Goal: Transaction & Acquisition: Download file/media

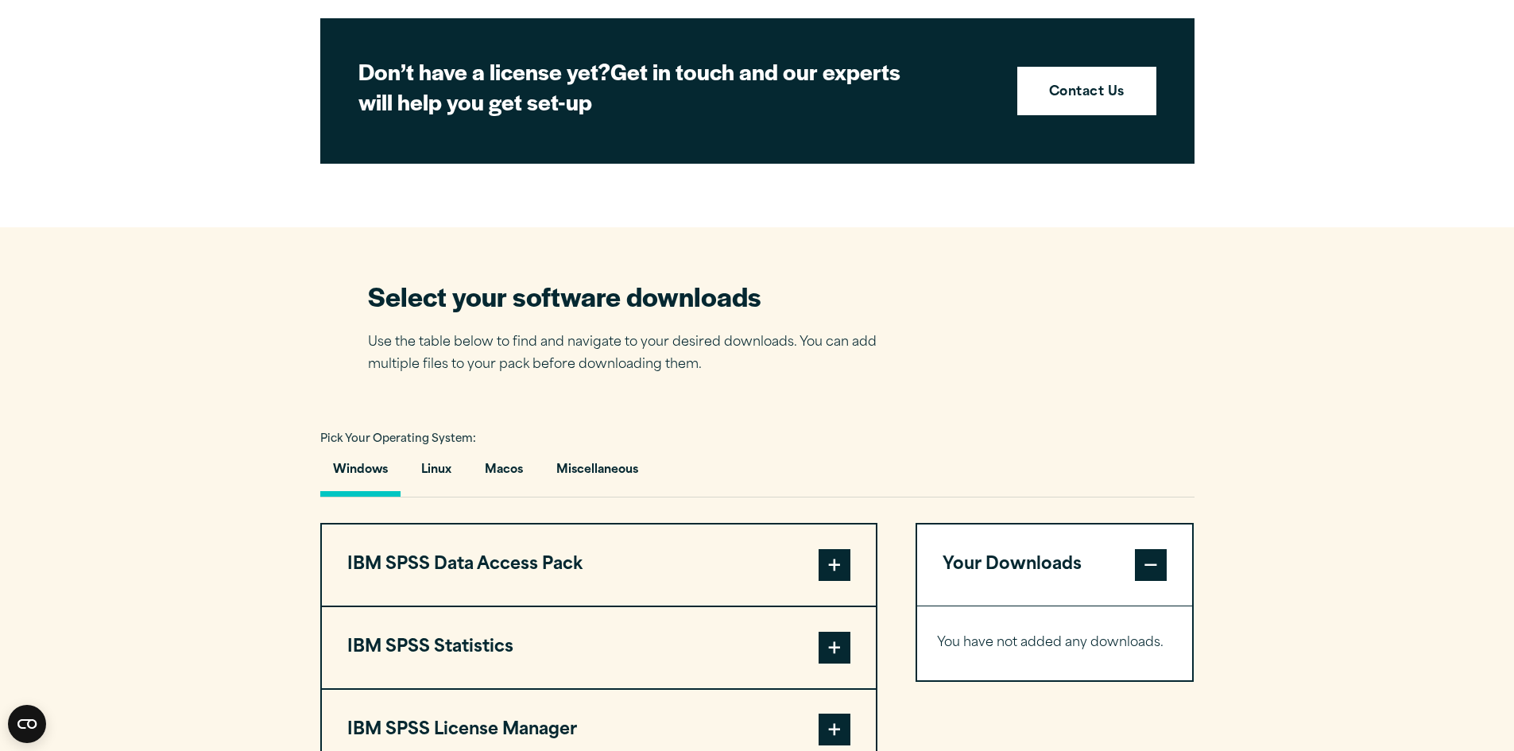
scroll to position [1112, 0]
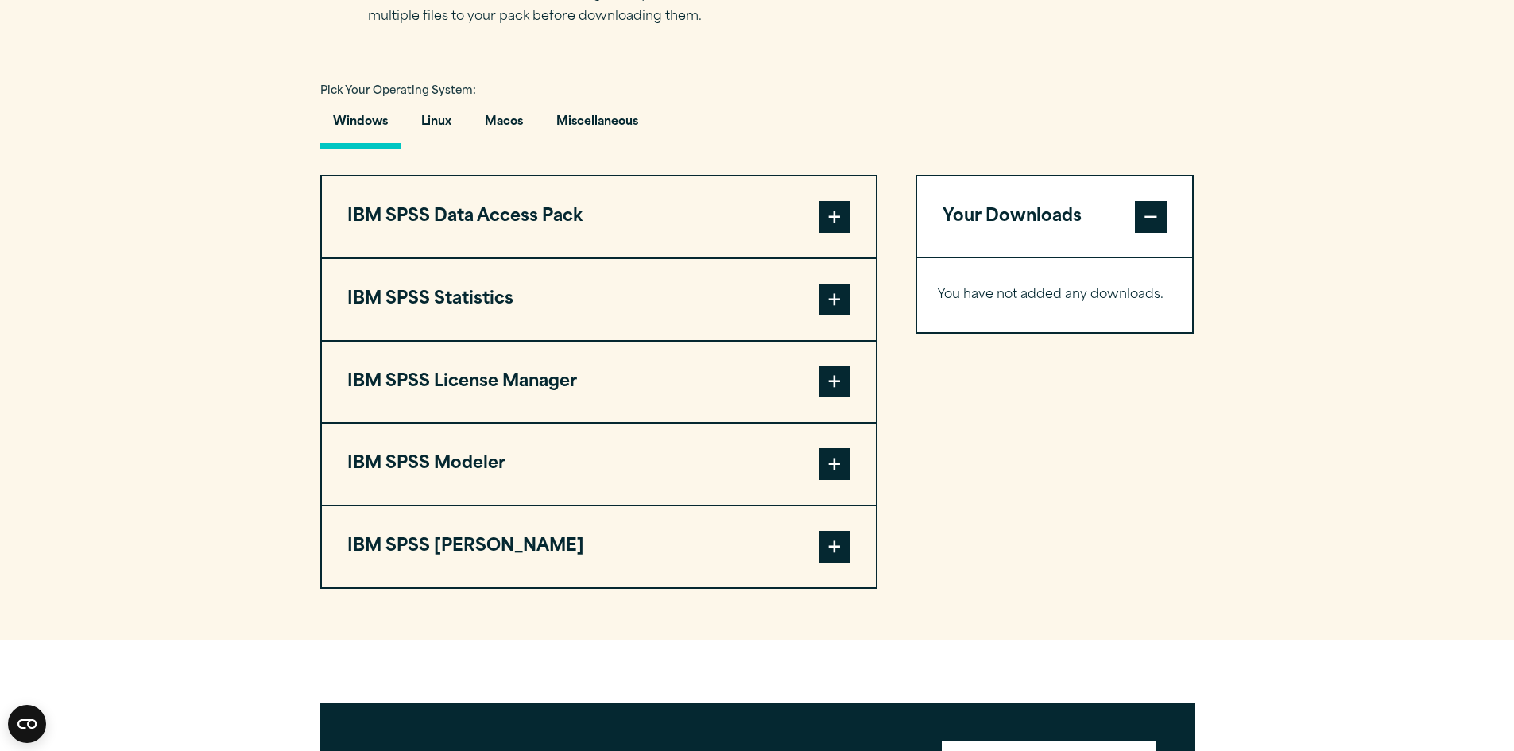
click at [464, 298] on button "IBM SPSS Statistics" at bounding box center [599, 299] width 554 height 81
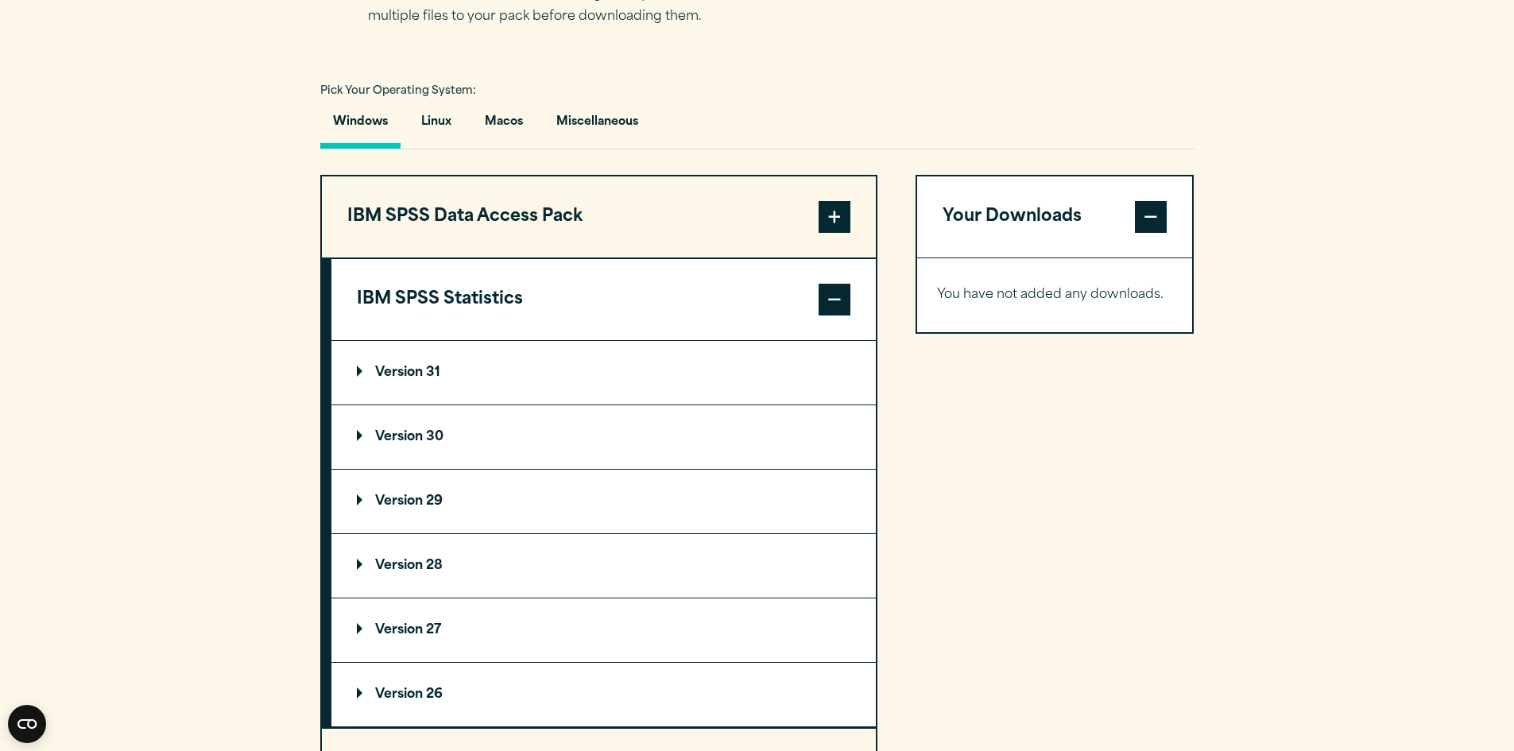
click at [410, 358] on summary "Version 31" at bounding box center [603, 373] width 544 height 64
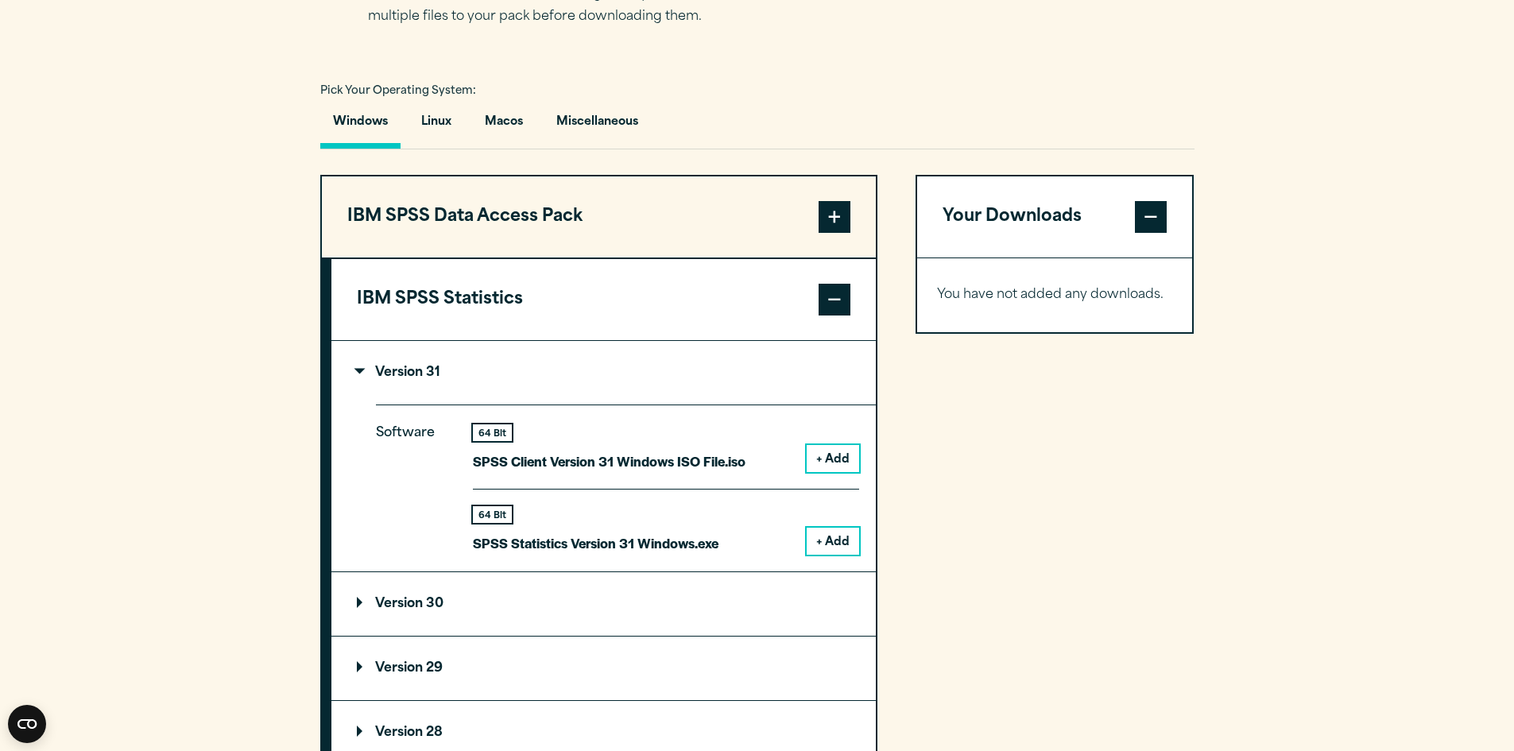
click at [821, 541] on button "+ Add" at bounding box center [833, 541] width 52 height 27
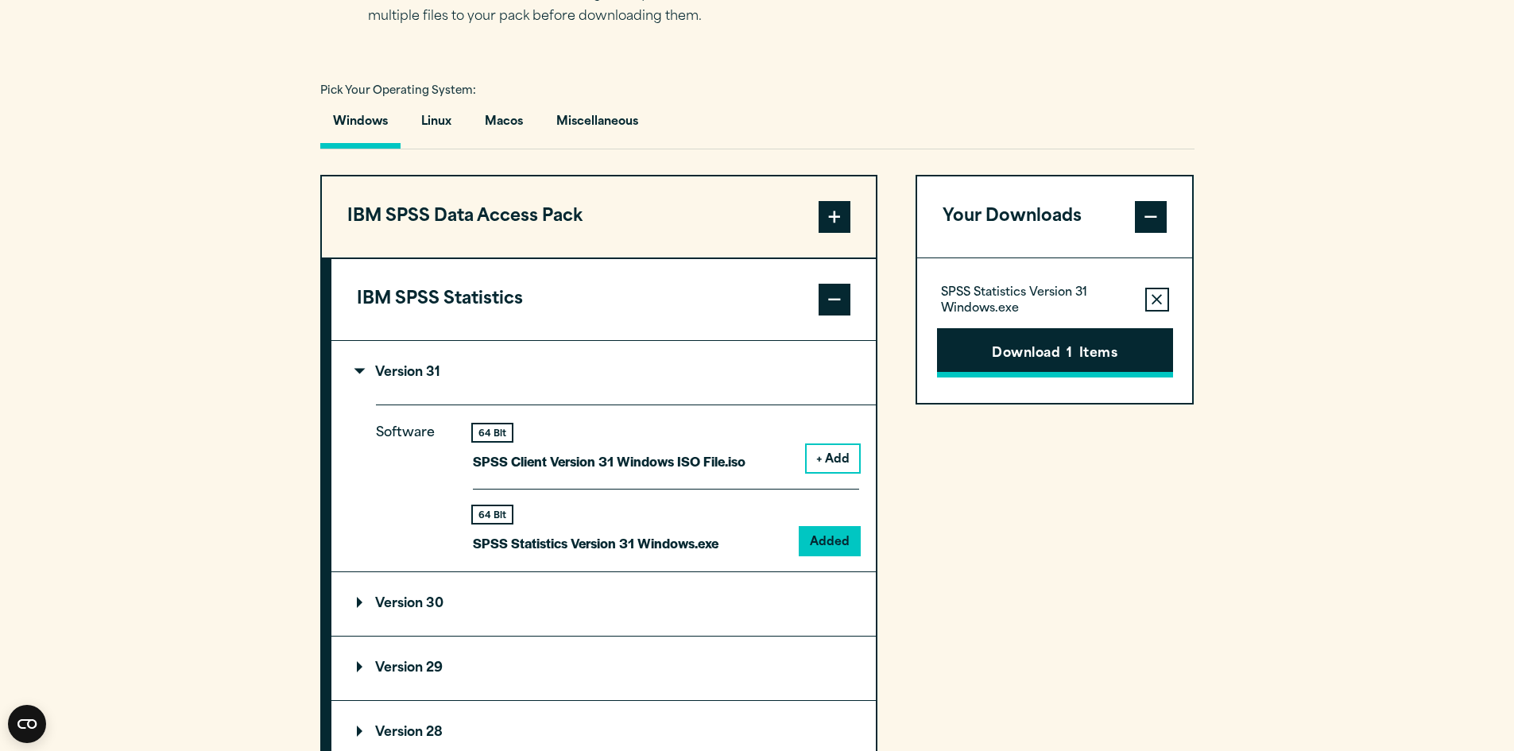
click at [1049, 354] on button "Download 1 Items" at bounding box center [1055, 352] width 236 height 49
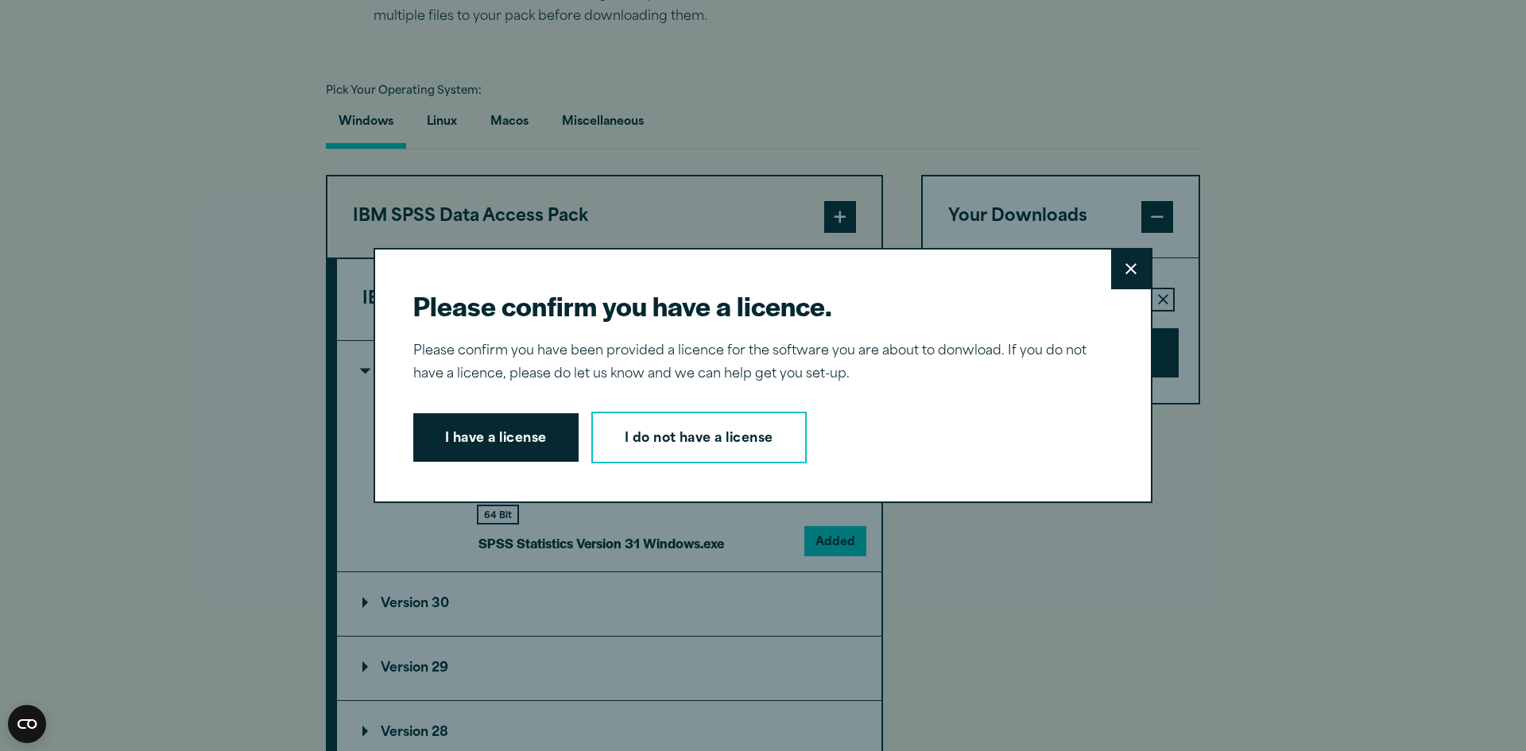
click at [525, 427] on button "I have a license" at bounding box center [495, 437] width 165 height 49
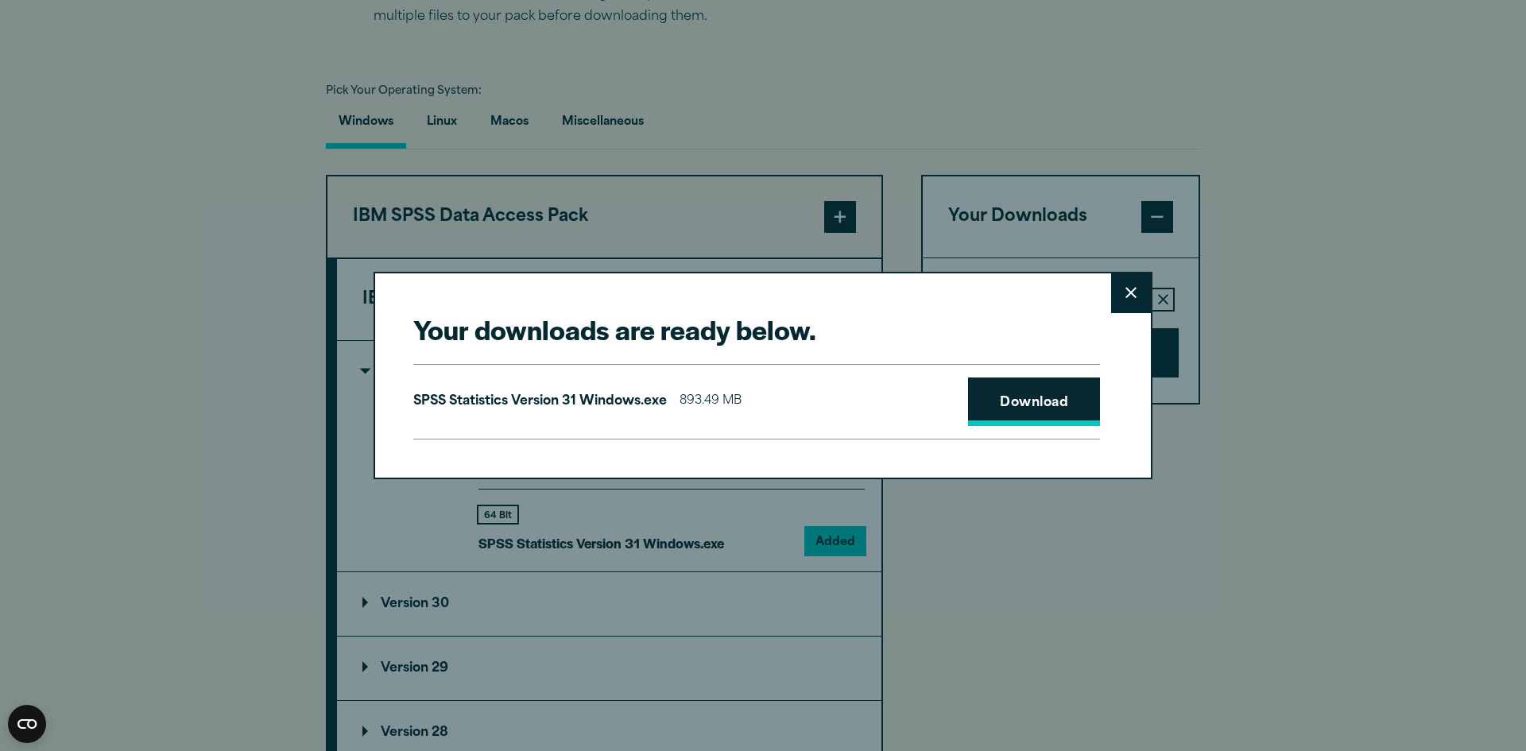
drag, startPoint x: 1013, startPoint y: 388, endPoint x: 1001, endPoint y: 379, distance: 14.8
click at [1013, 388] on link "Download" at bounding box center [1034, 401] width 132 height 49
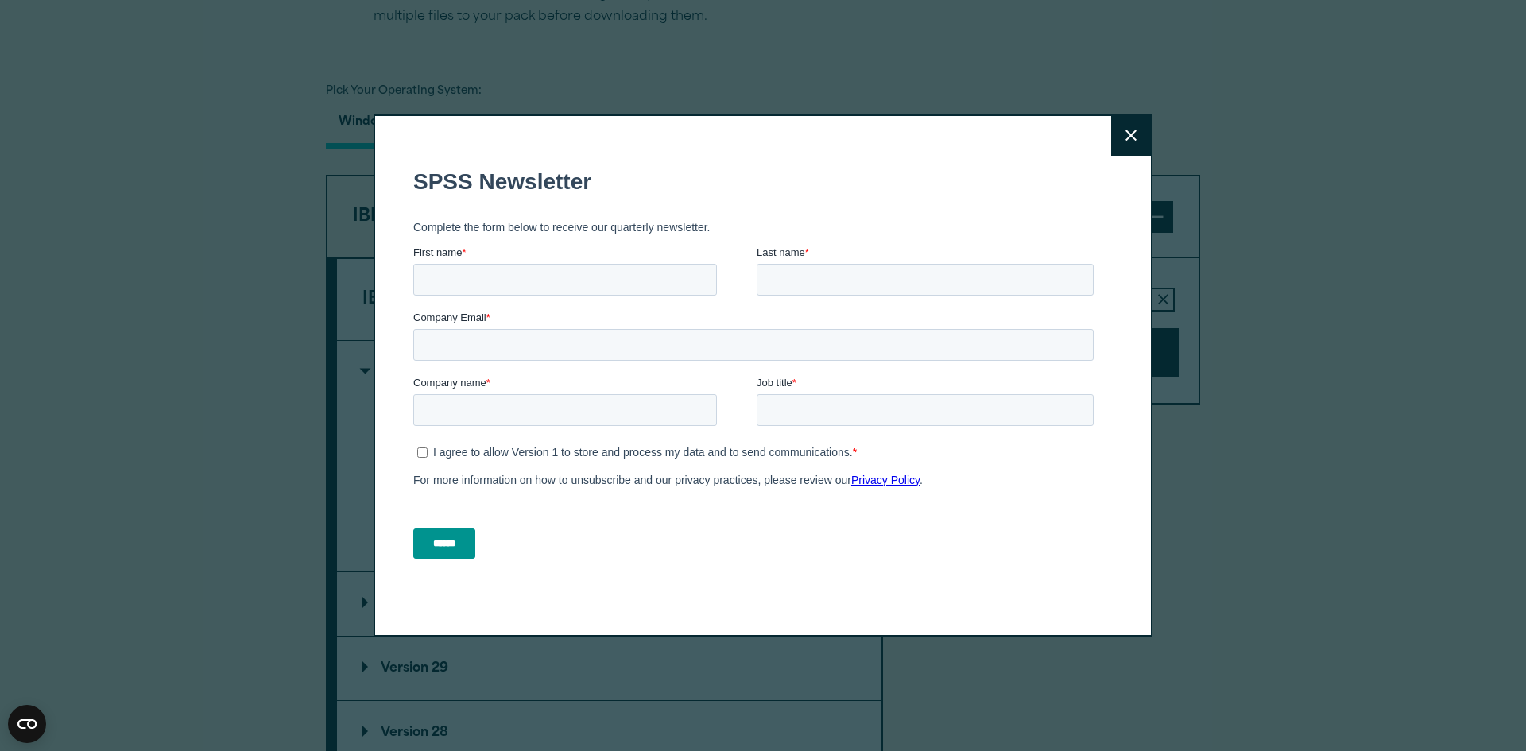
click at [625, 286] on input "First name *" at bounding box center [565, 279] width 304 height 32
type input "*****"
click at [880, 265] on input "Last name *" at bounding box center [924, 279] width 337 height 32
type input "********"
click at [514, 351] on input "Company Email *" at bounding box center [753, 344] width 680 height 32
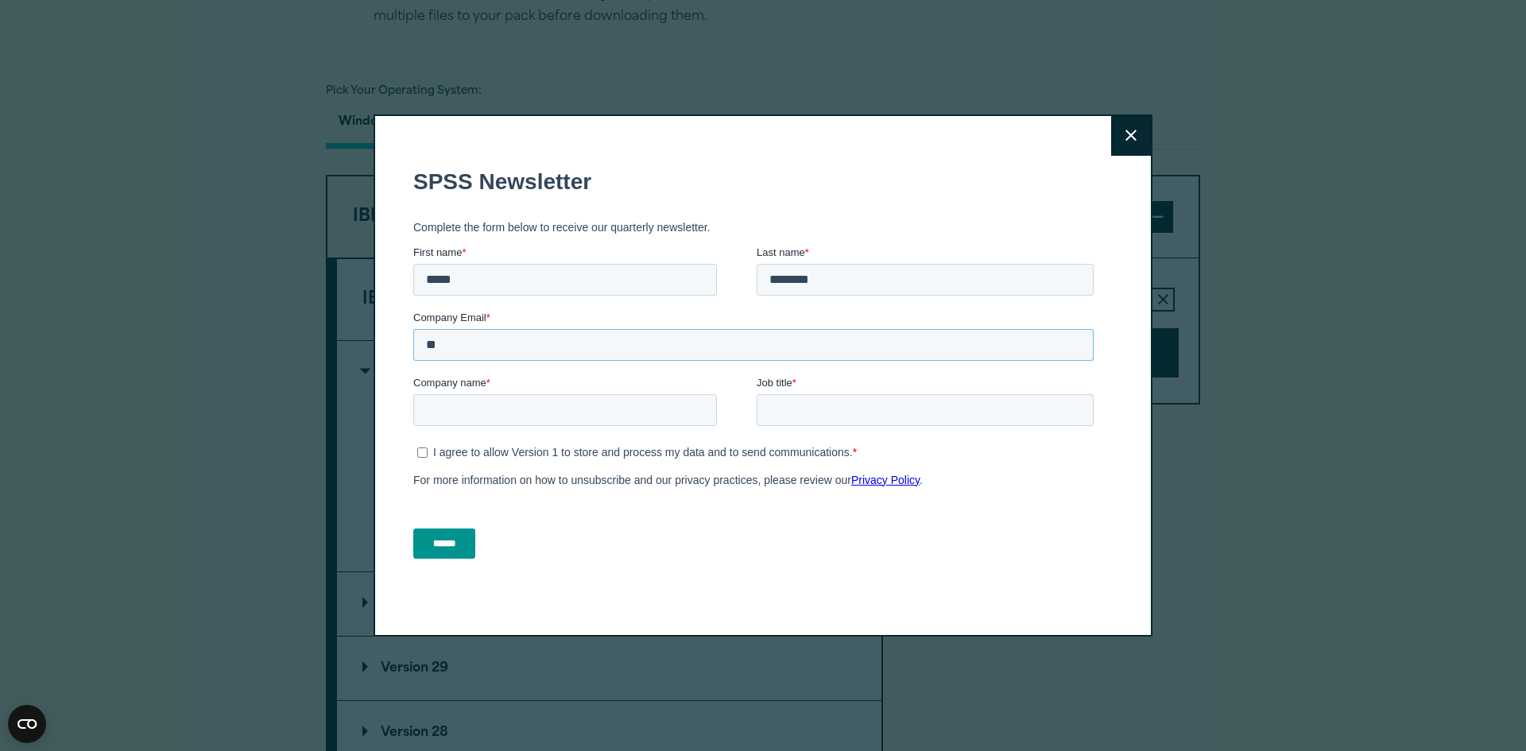
type input "*"
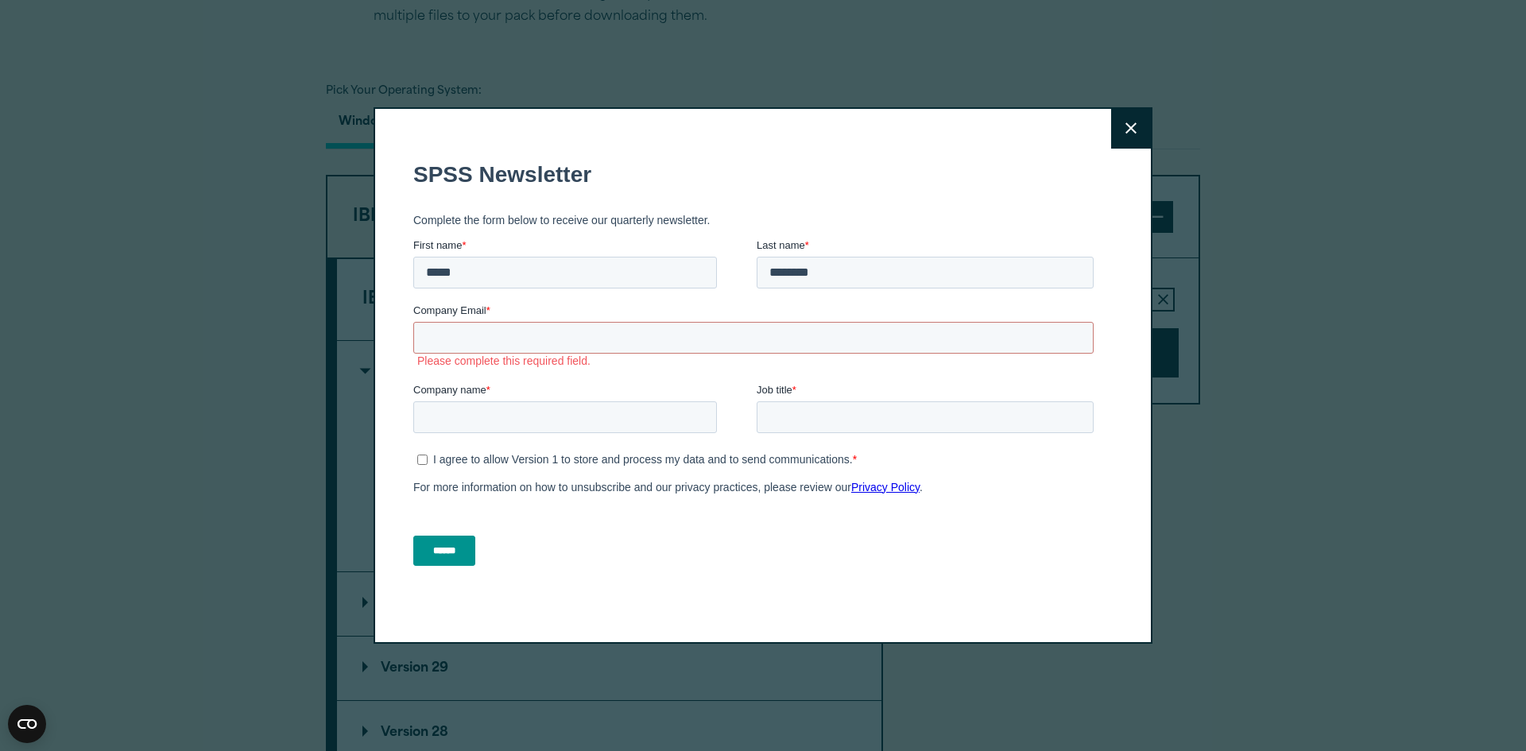
click at [1125, 133] on icon at bounding box center [1130, 128] width 11 height 12
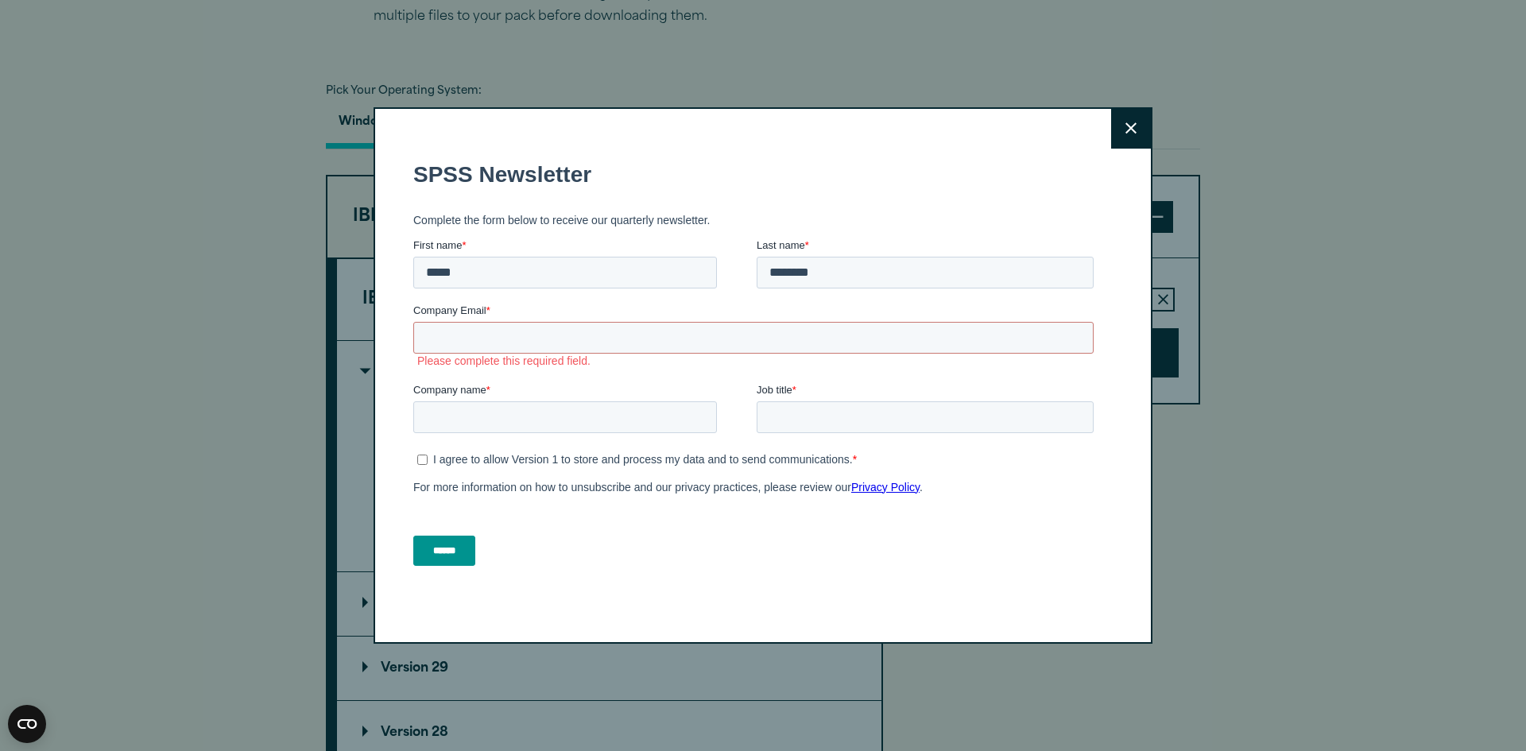
click at [1111, 126] on button "Close" at bounding box center [1131, 129] width 40 height 40
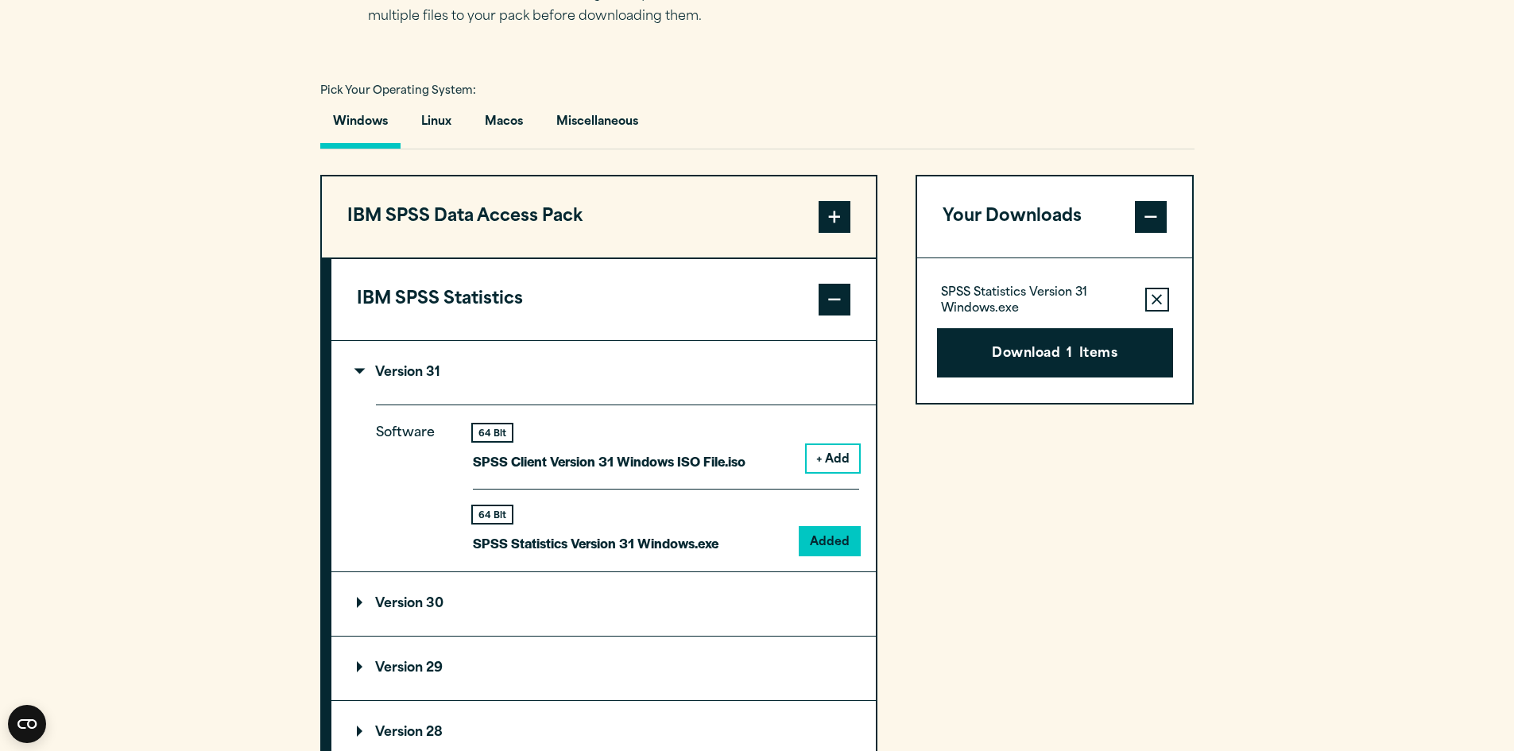
click at [1044, 335] on button "Download 1 Items" at bounding box center [1055, 352] width 236 height 49
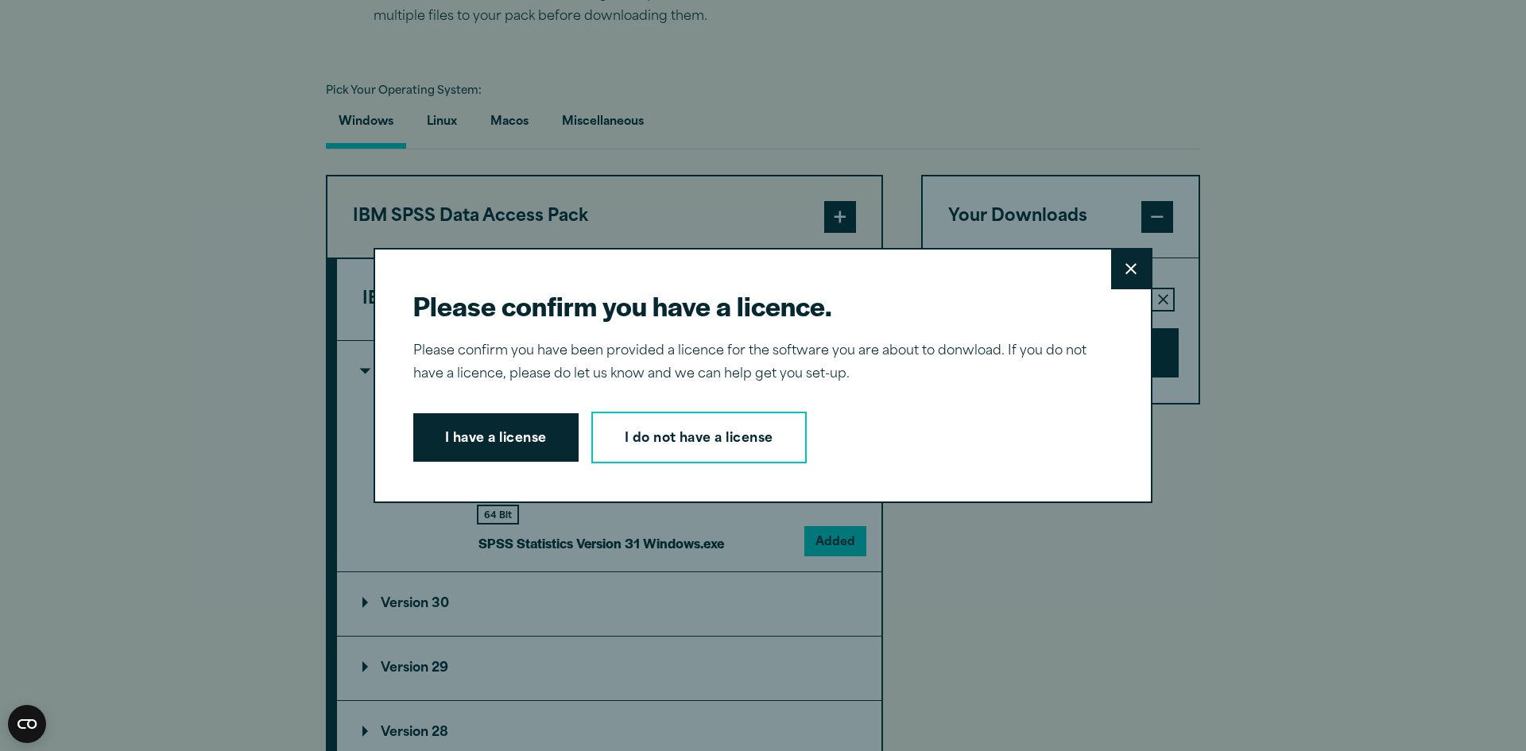
click at [467, 415] on button "I have a license" at bounding box center [495, 437] width 165 height 49
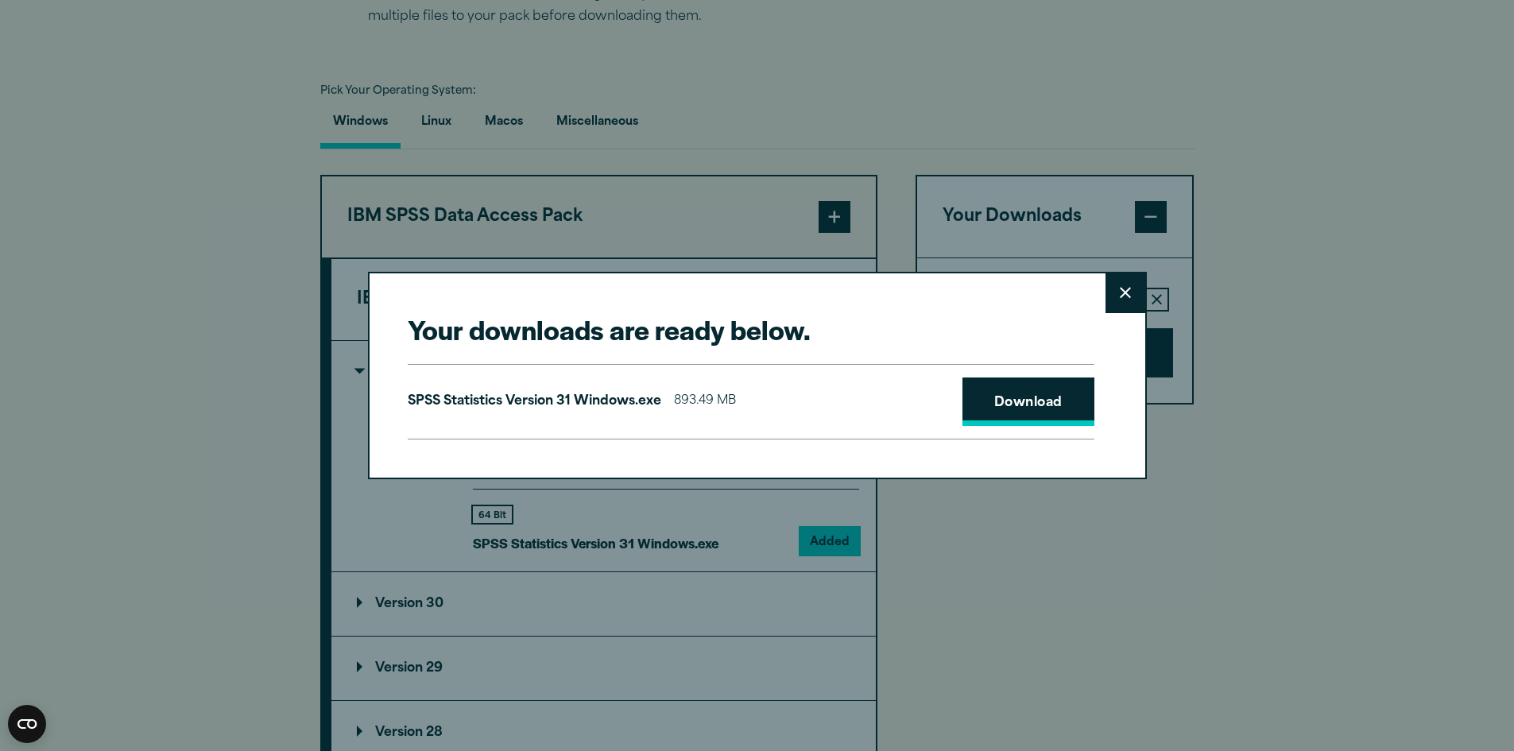
click at [1041, 402] on link "Download" at bounding box center [1028, 401] width 132 height 49
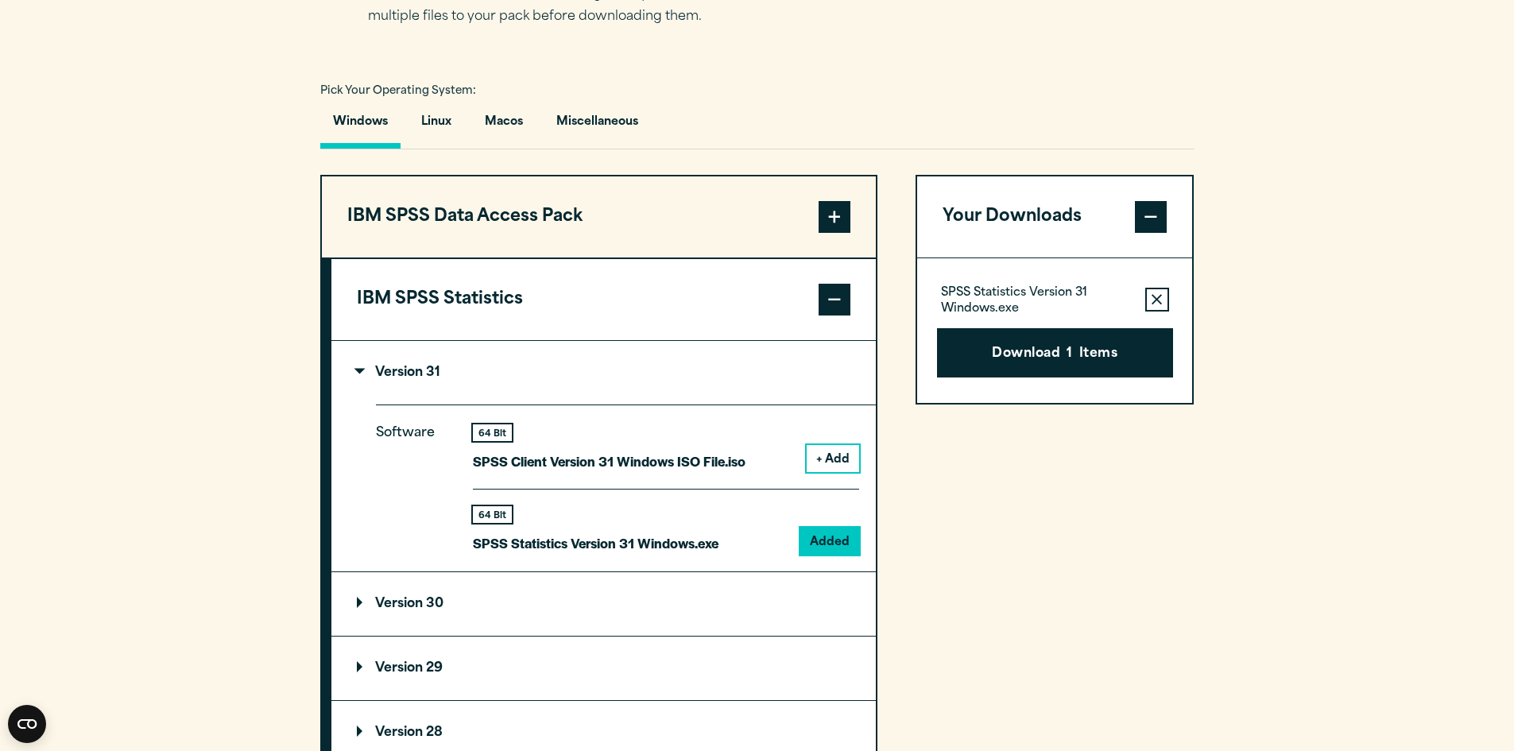
drag, startPoint x: 1402, startPoint y: 362, endPoint x: 1412, endPoint y: 283, distance: 79.3
click at [1407, 354] on div "Your downloads are ready below. Close SPSS Statistics Version 31 Windows.exe 89…" at bounding box center [757, 375] width 1514 height 751
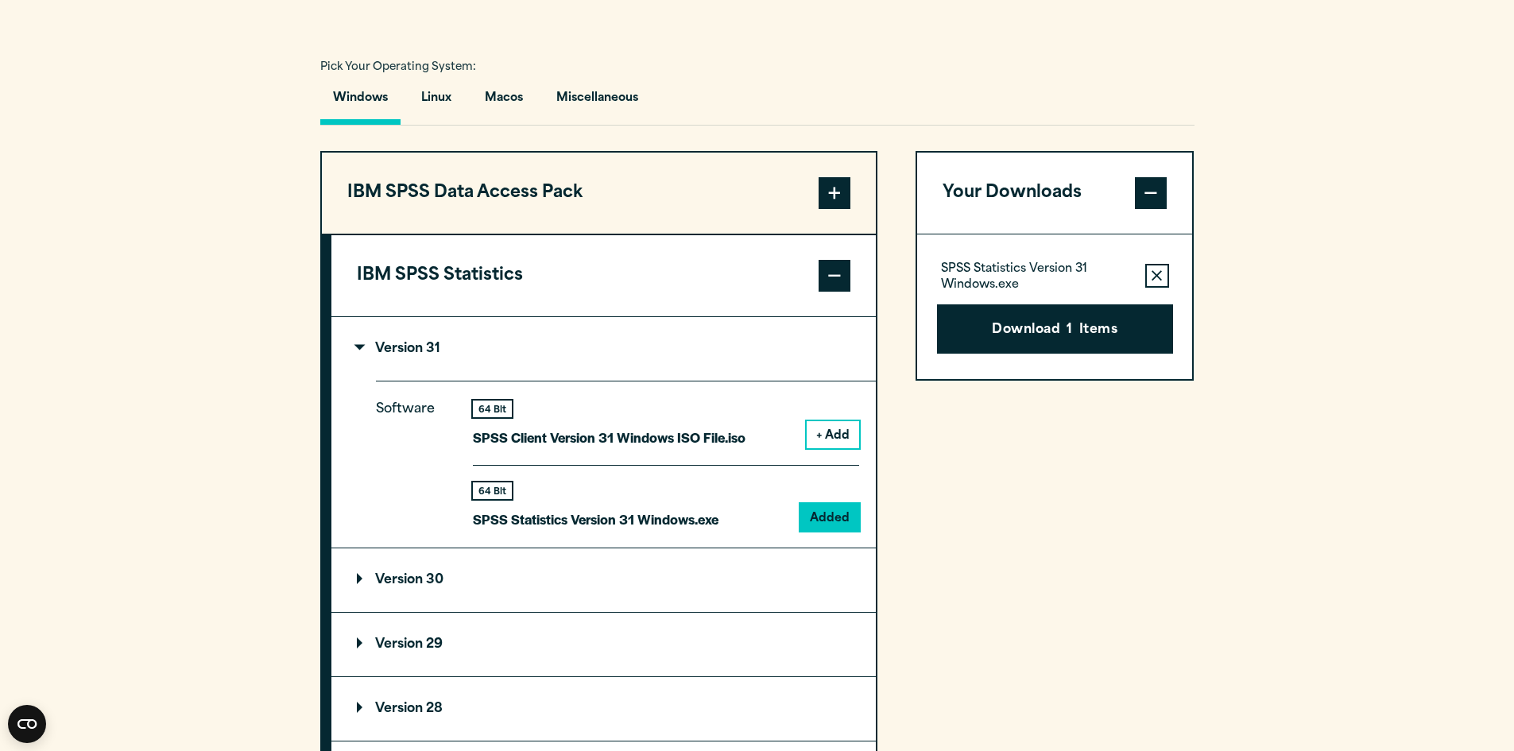
scroll to position [1192, 0]
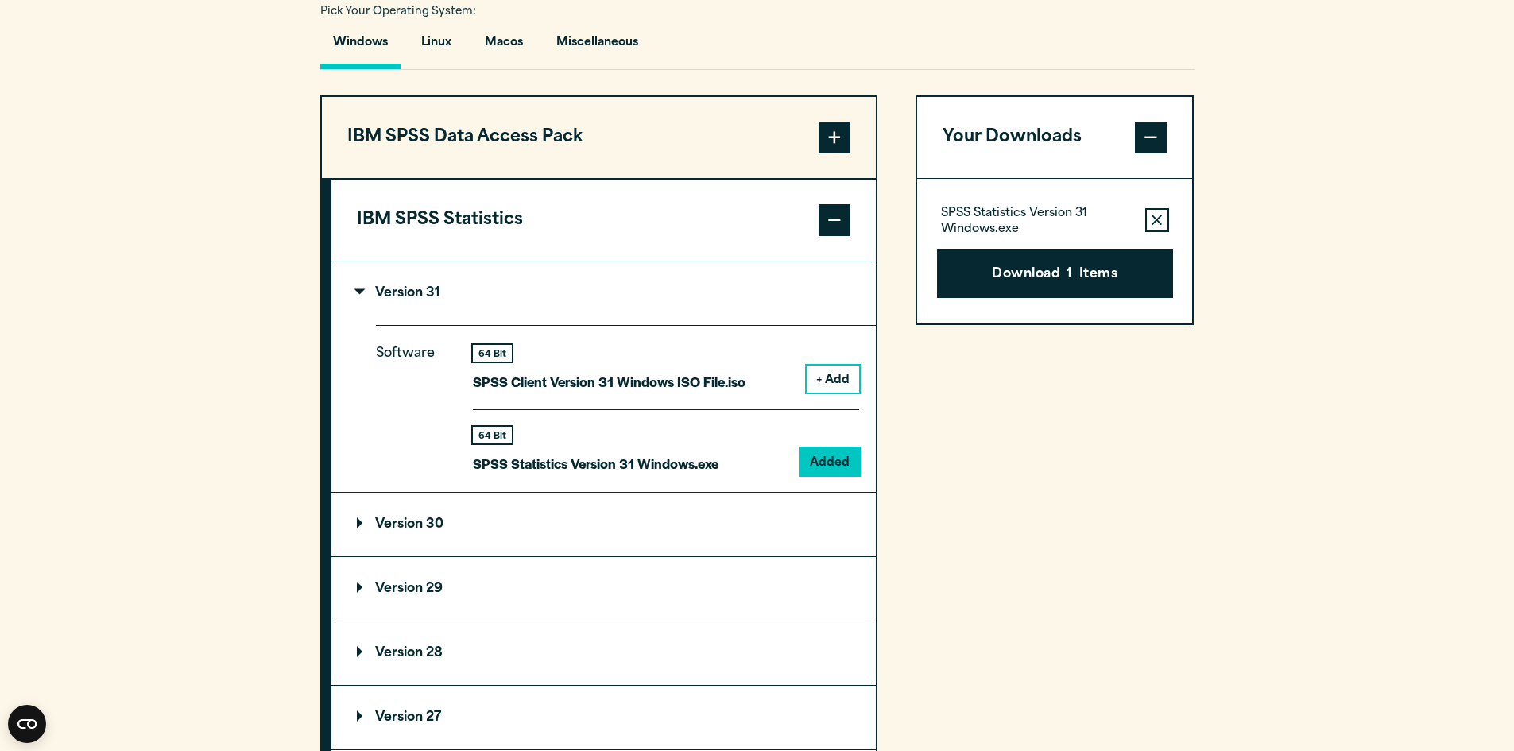
click at [834, 378] on button "+ Add" at bounding box center [833, 379] width 52 height 27
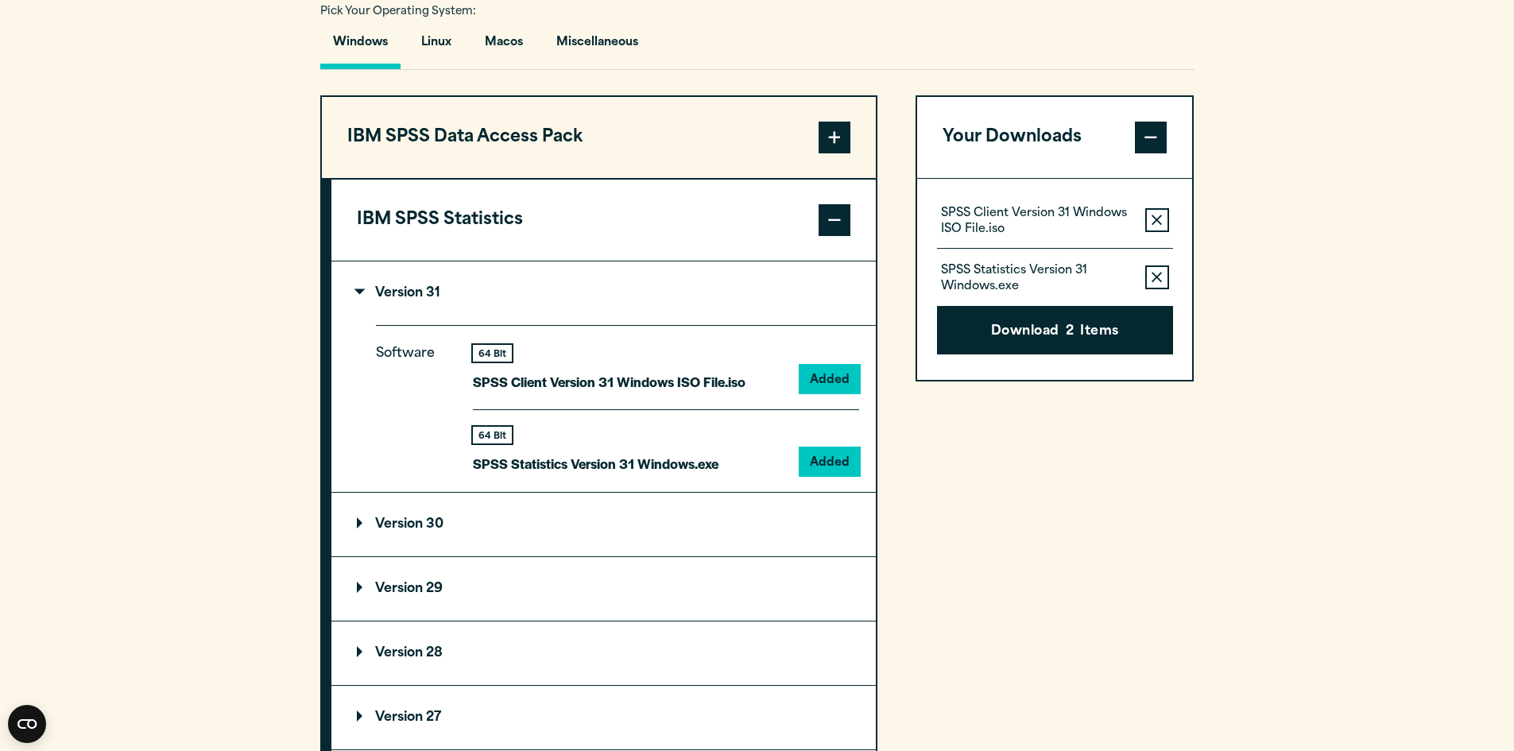
click at [1166, 270] on button "Remove this item from your software download list" at bounding box center [1157, 277] width 24 height 24
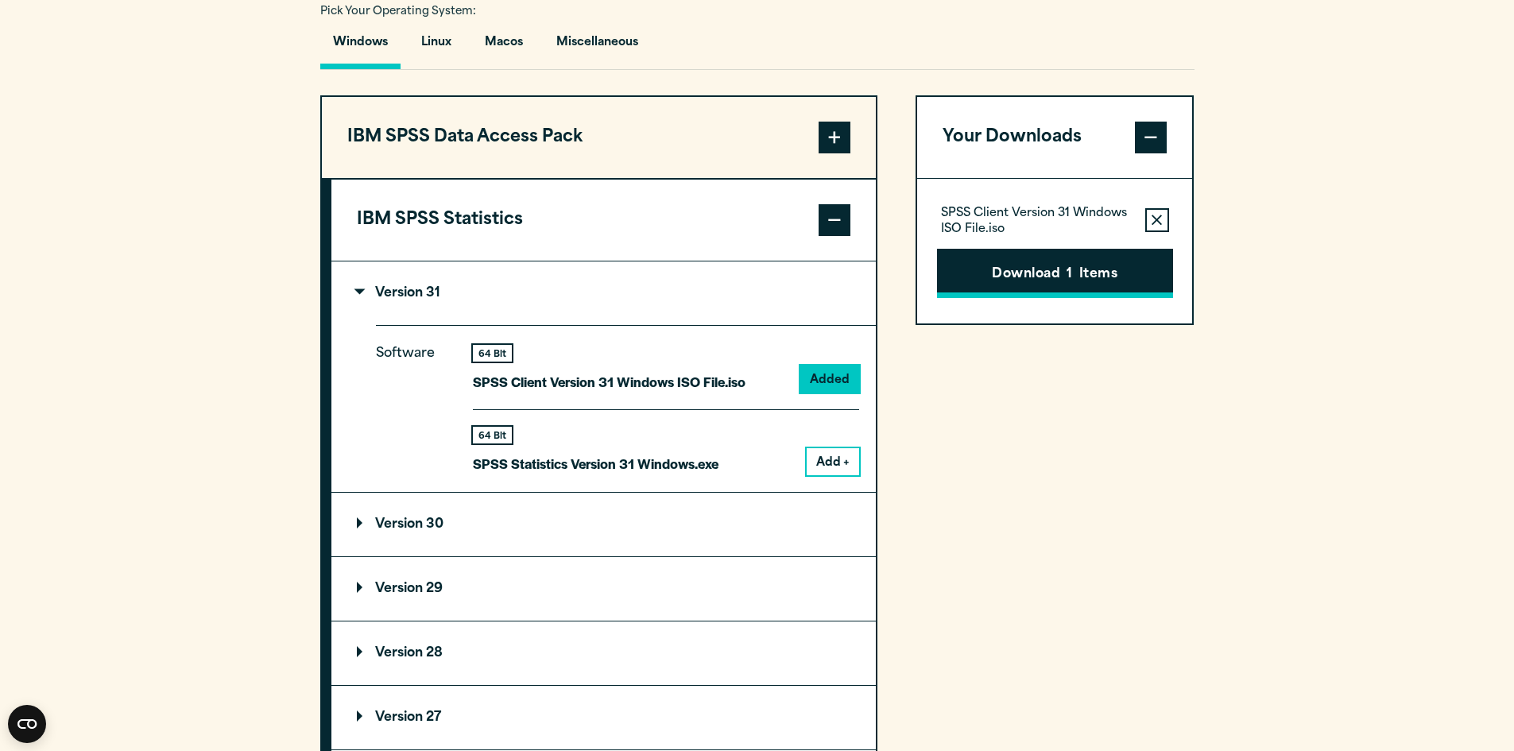
click at [1113, 278] on button "Download 1 Items" at bounding box center [1055, 273] width 236 height 49
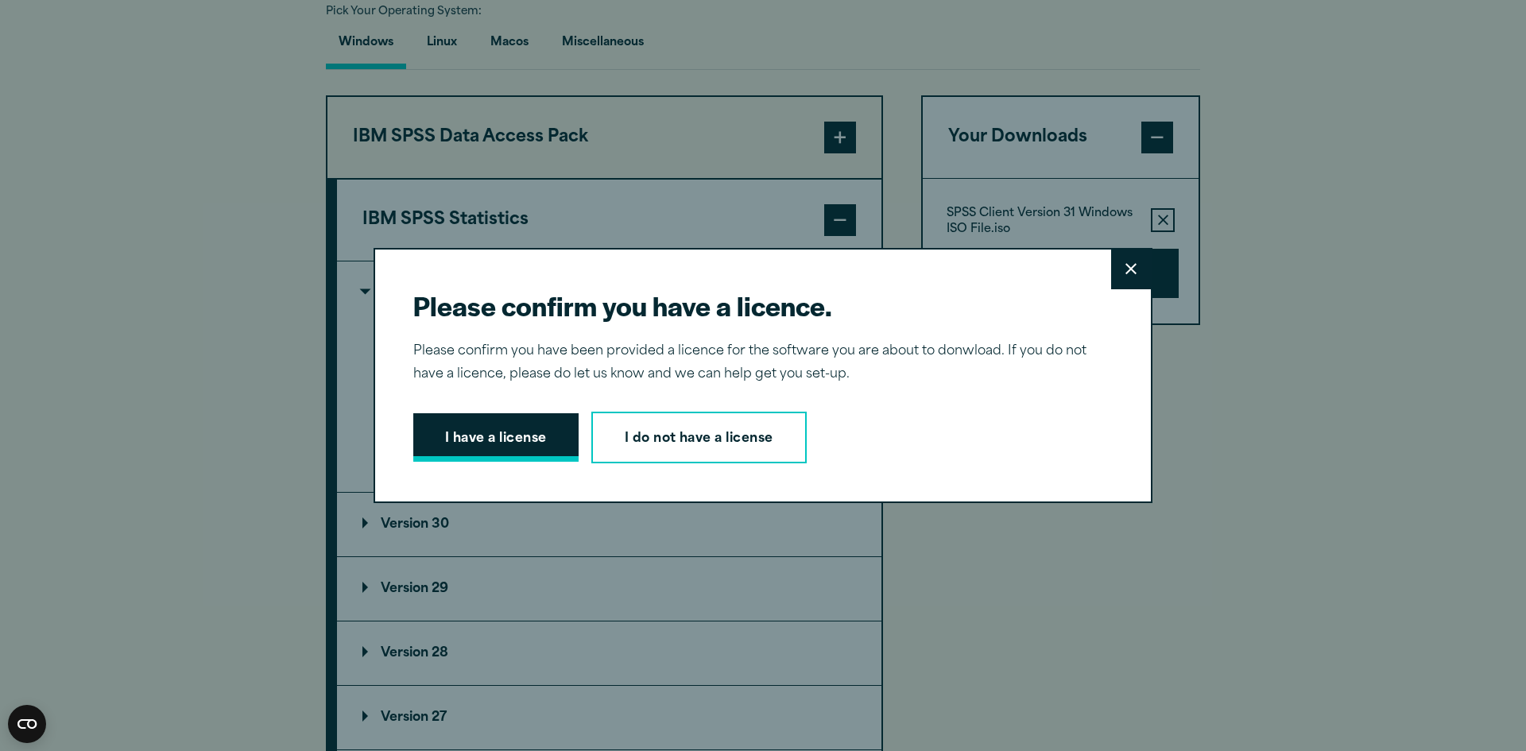
click at [507, 442] on button "I have a license" at bounding box center [495, 437] width 165 height 49
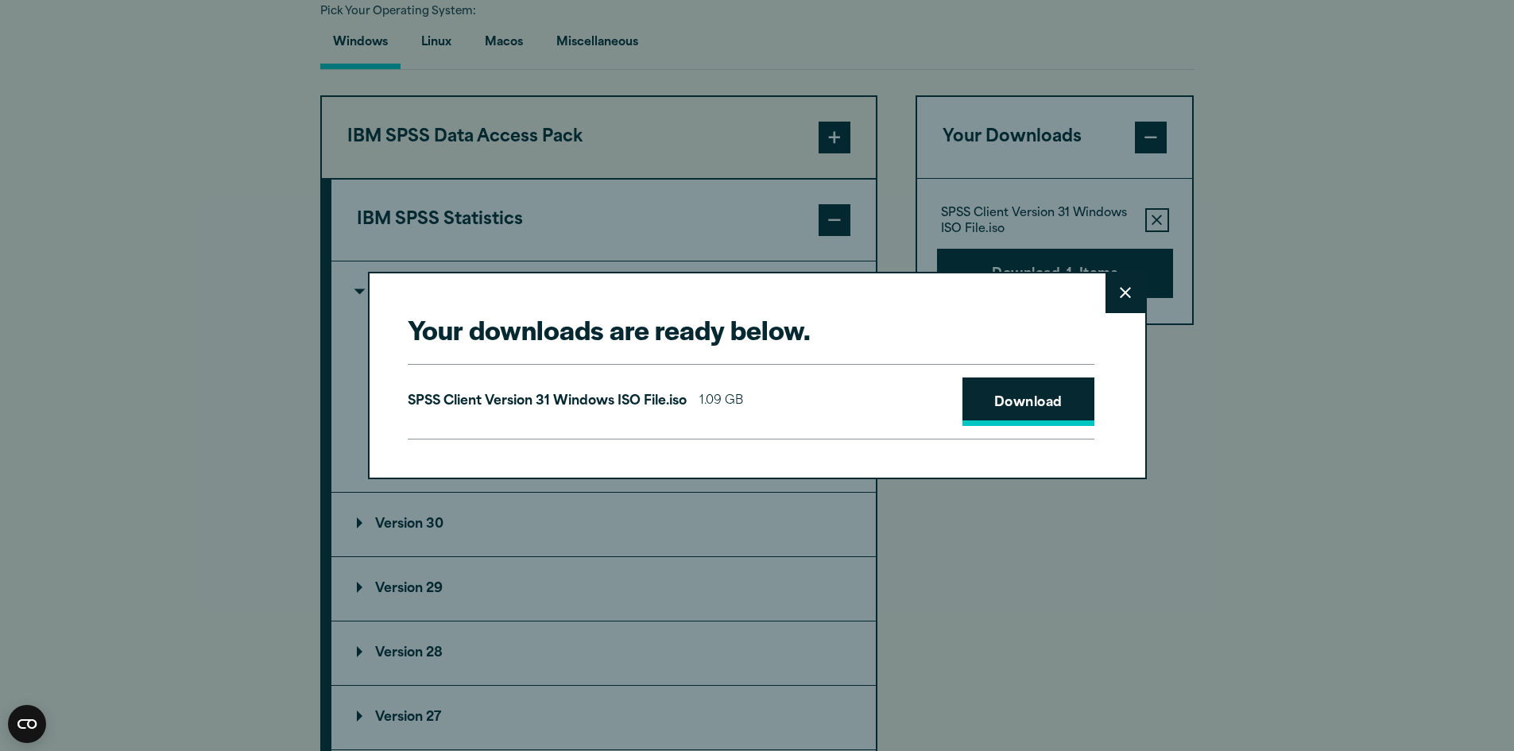
click at [989, 393] on link "Download" at bounding box center [1028, 401] width 132 height 49
